Goal: Task Accomplishment & Management: Manage account settings

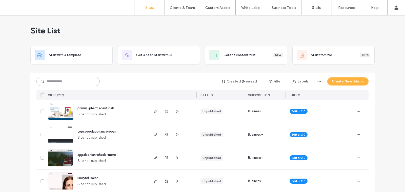
click at [66, 82] on input at bounding box center [67, 81] width 63 height 9
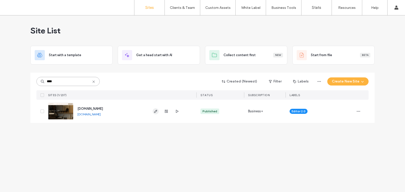
type input "****"
click at [155, 109] on span "button" at bounding box center [156, 111] width 6 height 6
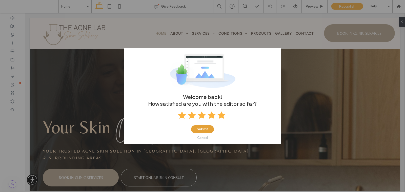
click at [207, 130] on button "Submit" at bounding box center [202, 129] width 23 height 8
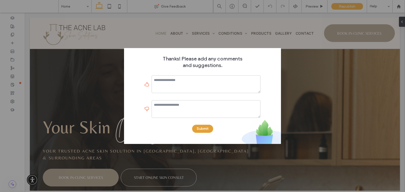
click at [202, 128] on button "Submit" at bounding box center [202, 129] width 21 height 8
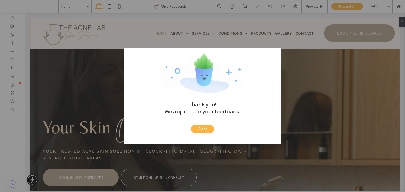
click at [205, 124] on div "Thank you! We appreciate your feedback. Close" at bounding box center [202, 113] width 157 height 39
click at [204, 131] on button "Close" at bounding box center [202, 129] width 23 height 8
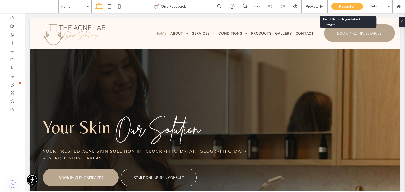
click at [343, 5] on span "Republish" at bounding box center [347, 6] width 16 height 4
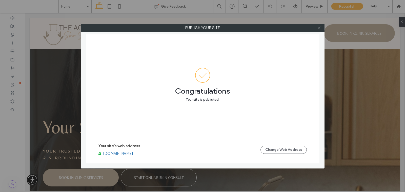
click at [320, 27] on icon at bounding box center [319, 28] width 4 height 4
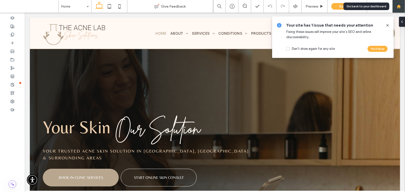
click at [399, 8] on use at bounding box center [399, 6] width 4 height 4
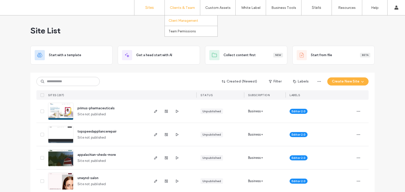
click at [176, 22] on label "Client Management" at bounding box center [184, 21] width 30 height 4
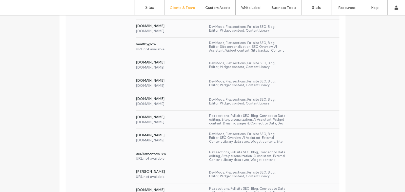
scroll to position [168, 0]
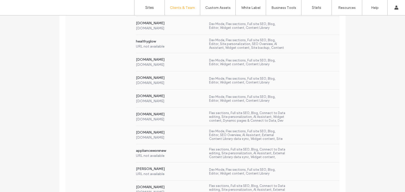
click at [93, 110] on div "[DOMAIN_NAME] [DOMAIN_NAME] Flex sections, Full site SEO, Blog, Connect to Data…" at bounding box center [203, 117] width 274 height 18
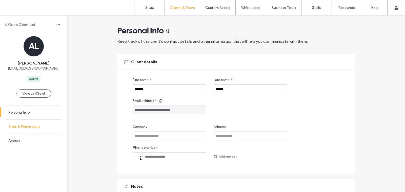
click at [37, 129] on link "Sites & Permissions" at bounding box center [33, 127] width 67 height 14
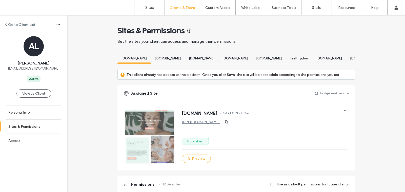
click at [336, 96] on label "Assign another site" at bounding box center [334, 93] width 29 height 9
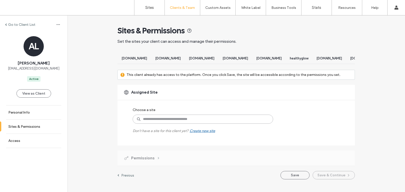
click at [222, 123] on input at bounding box center [203, 119] width 141 height 9
type input "*****"
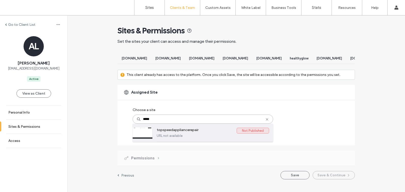
click at [180, 134] on label "topspeedappliancerepair" at bounding box center [197, 131] width 80 height 6
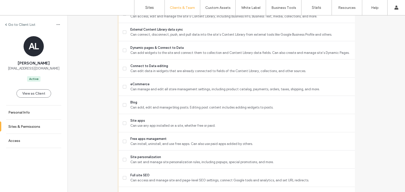
scroll to position [461, 0]
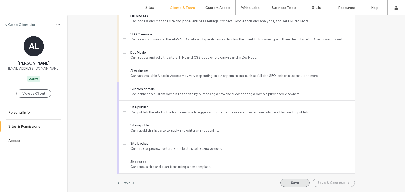
click at [284, 181] on button "Save" at bounding box center [295, 183] width 29 height 8
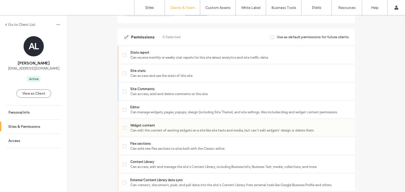
scroll to position [145, 0]
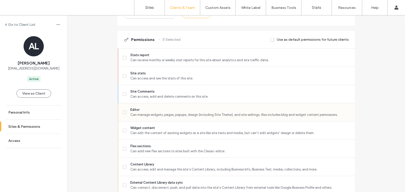
click at [124, 113] on icon at bounding box center [125, 113] width 2 height 2
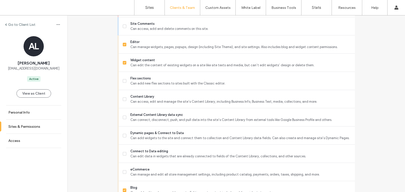
scroll to position [215, 0]
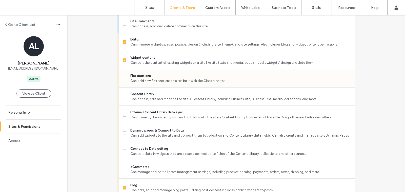
click at [124, 79] on icon at bounding box center [125, 79] width 2 height 2
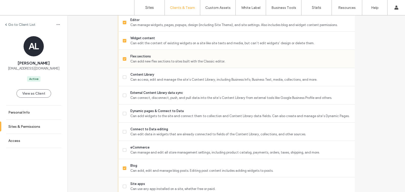
click at [124, 78] on icon at bounding box center [125, 77] width 2 height 2
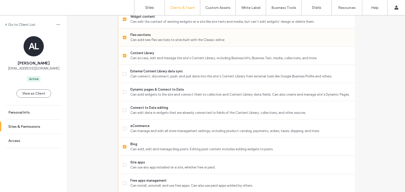
scroll to position [258, 0]
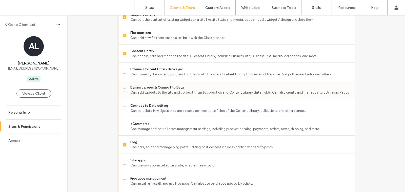
click at [119, 95] on div "Dynamic pages & Connect to Data Can add widgets to the site and connect them to…" at bounding box center [237, 90] width 236 height 18
click at [123, 92] on span at bounding box center [125, 90] width 4 height 4
click at [123, 77] on label "External Content Library data sync Can connect, disconnect, push, and pull data…" at bounding box center [237, 72] width 228 height 10
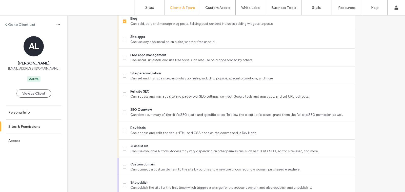
scroll to position [382, 0]
click at [121, 98] on div "Full site SEO Can access and manage site and page-level SEO settings, connect G…" at bounding box center [237, 94] width 236 height 18
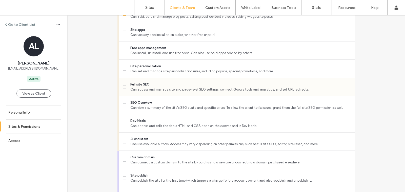
scroll to position [396, 0]
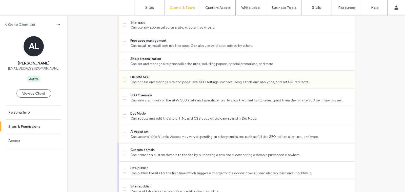
click at [123, 82] on span at bounding box center [125, 80] width 4 height 4
click at [123, 99] on label "SEO Overview Can view a summary of the site's SEO state and specific errors. To…" at bounding box center [237, 98] width 228 height 10
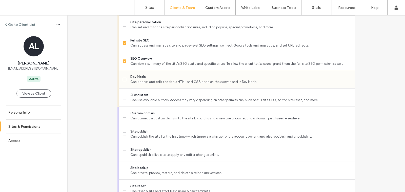
scroll to position [434, 0]
click at [123, 81] on span at bounding box center [125, 79] width 4 height 4
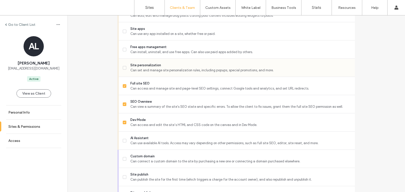
scroll to position [389, 0]
click at [124, 69] on icon at bounding box center [125, 69] width 2 height 2
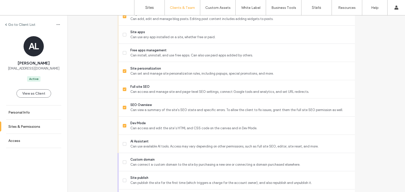
scroll to position [461, 0]
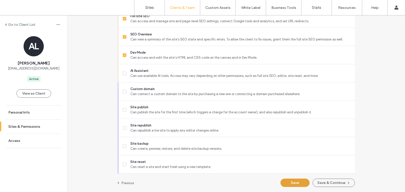
click at [287, 184] on button "Save" at bounding box center [295, 183] width 29 height 8
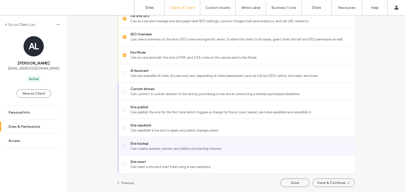
click at [124, 146] on icon at bounding box center [125, 147] width 2 height 2
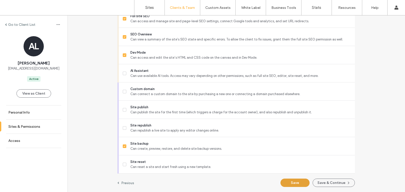
click at [290, 183] on button "Save" at bounding box center [295, 183] width 29 height 8
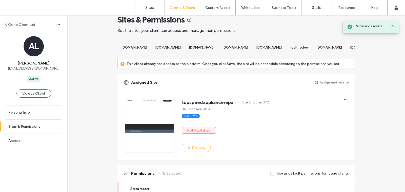
scroll to position [0, 0]
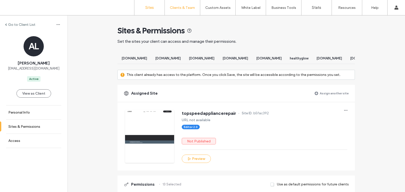
click at [149, 7] on label "Sites" at bounding box center [149, 7] width 9 height 5
